Goal: Task Accomplishment & Management: Use online tool/utility

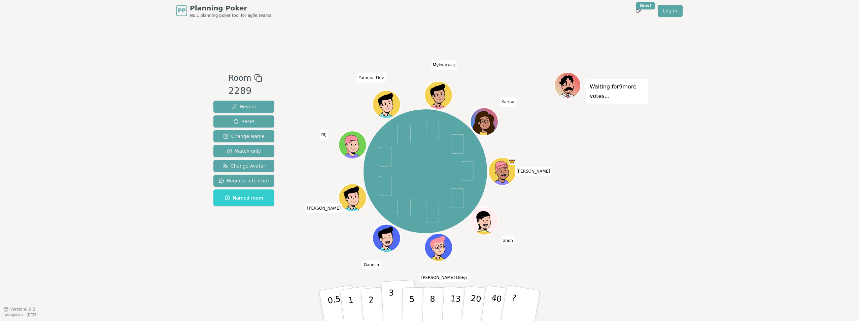
click at [393, 298] on button "3" at bounding box center [399, 306] width 37 height 52
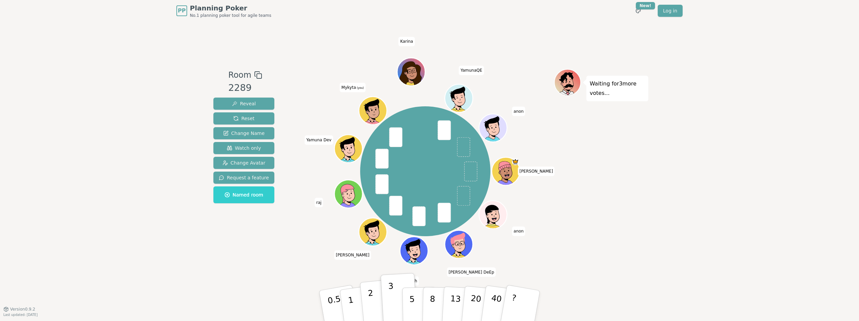
click at [370, 300] on p "2" at bounding box center [371, 306] width 9 height 37
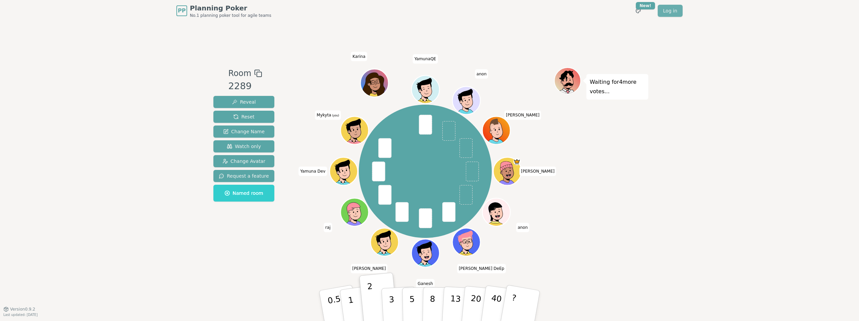
click at [670, 11] on link "Log in" at bounding box center [669, 11] width 25 height 12
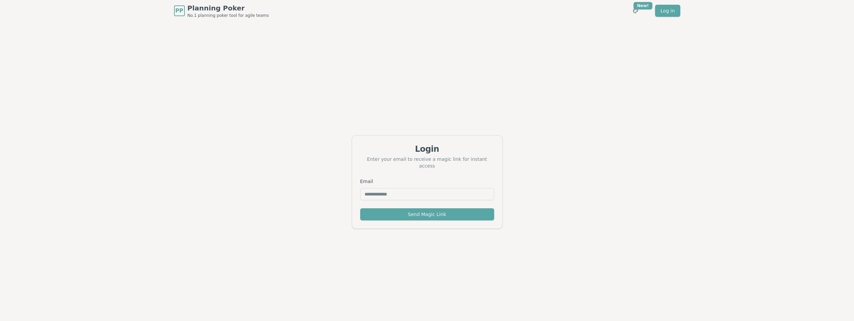
click at [391, 189] on input "Email" at bounding box center [427, 194] width 134 height 12
type input "**********"
click at [417, 213] on button "Send Magic Link" at bounding box center [427, 214] width 134 height 12
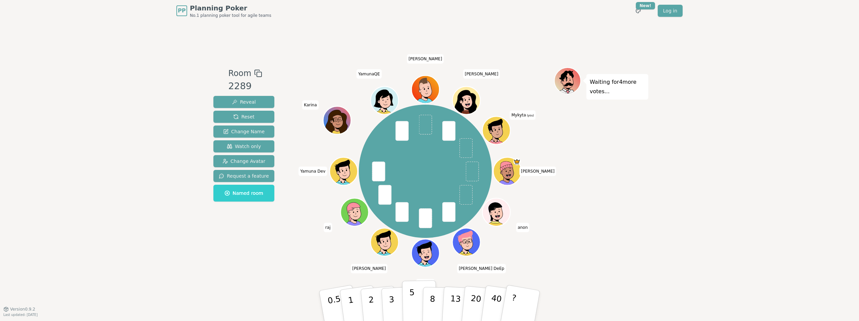
click at [410, 305] on p "5" at bounding box center [412, 306] width 6 height 36
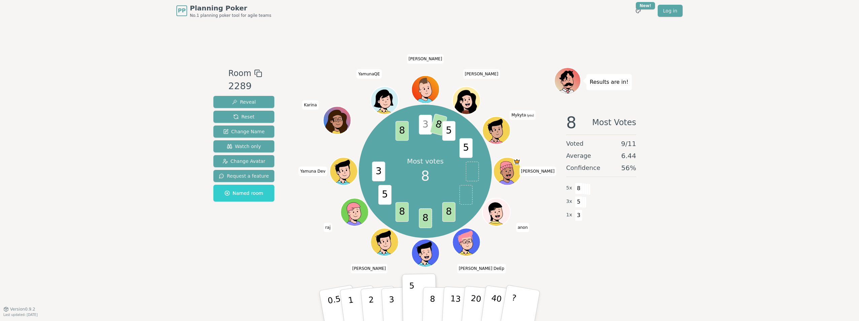
drag, startPoint x: 427, startPoint y: 256, endPoint x: 404, endPoint y: 267, distance: 26.0
click at [403, 267] on div "Room 2289 Reveal Reset Change Name Watch only Change Avatar Request a feature N…" at bounding box center [429, 165] width 437 height 287
click at [220, 280] on div "Room 2289 Reveal Reset Change Name Watch only Change Avatar Request a feature N…" at bounding box center [429, 165] width 437 height 287
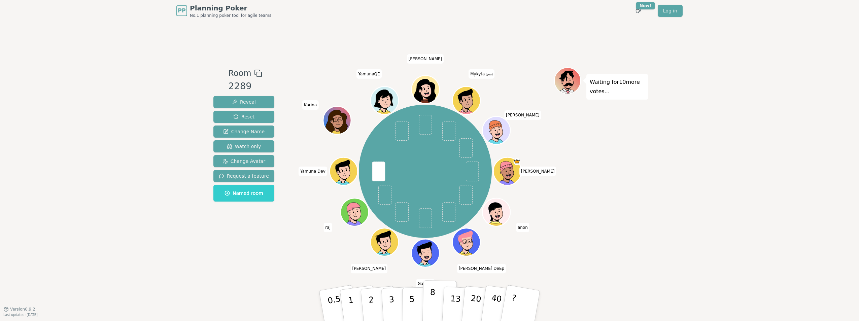
click at [434, 300] on button "8" at bounding box center [439, 305] width 35 height 51
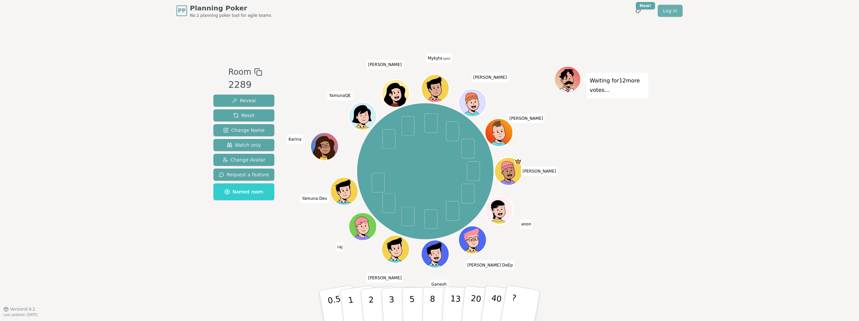
click at [665, 13] on link "Log in" at bounding box center [669, 11] width 25 height 12
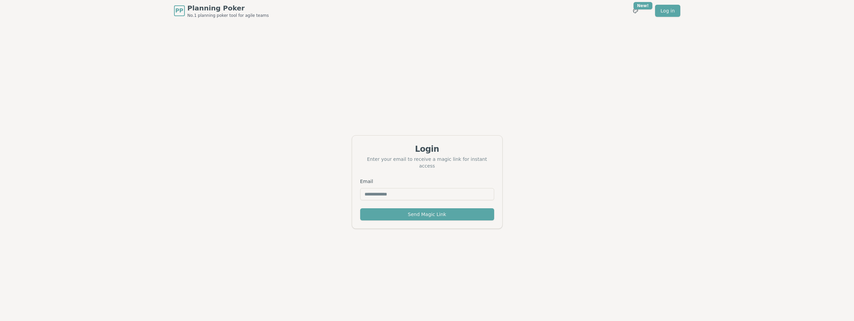
click at [412, 189] on input "Email" at bounding box center [427, 194] width 134 height 12
click at [541, 153] on div "Login Enter your email to receive a magic link for instant access Email Send Ma…" at bounding box center [427, 182] width 854 height 321
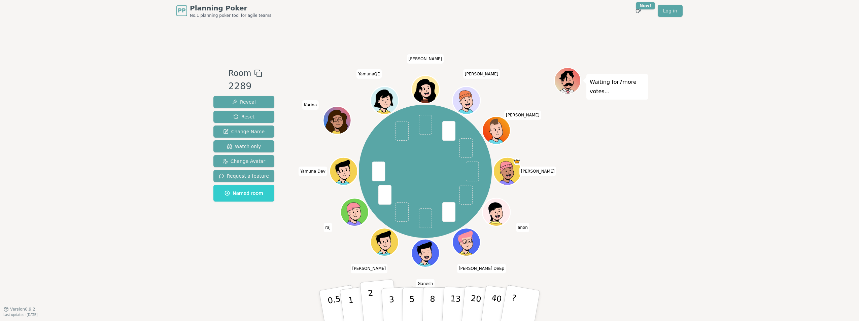
click at [371, 308] on p "2" at bounding box center [371, 306] width 9 height 37
click at [370, 298] on p "2" at bounding box center [371, 306] width 9 height 37
click at [371, 296] on p "2" at bounding box center [371, 306] width 9 height 37
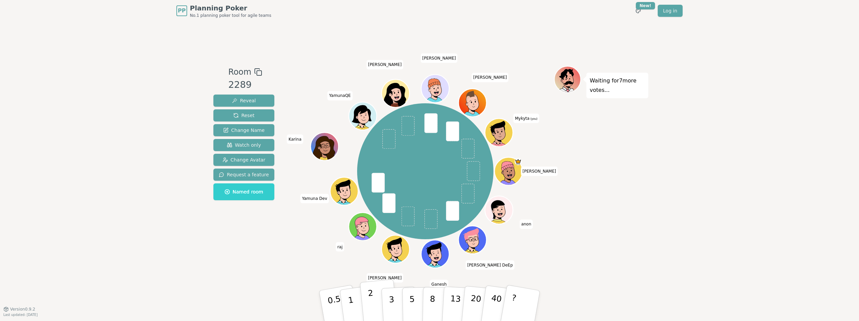
click at [373, 303] on button "2" at bounding box center [379, 305] width 38 height 53
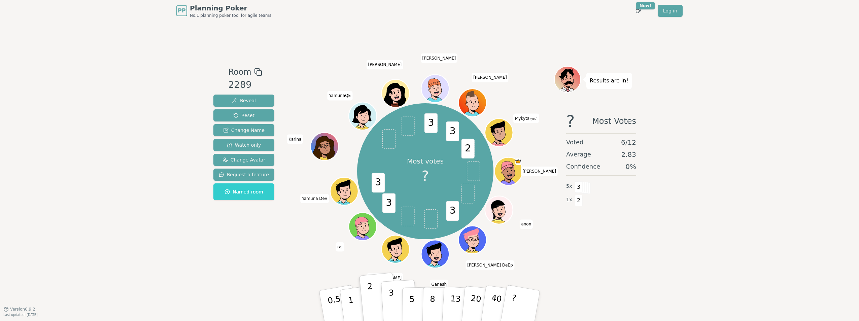
click at [392, 302] on p "3" at bounding box center [391, 306] width 7 height 37
